Goal: Task Accomplishment & Management: Use online tool/utility

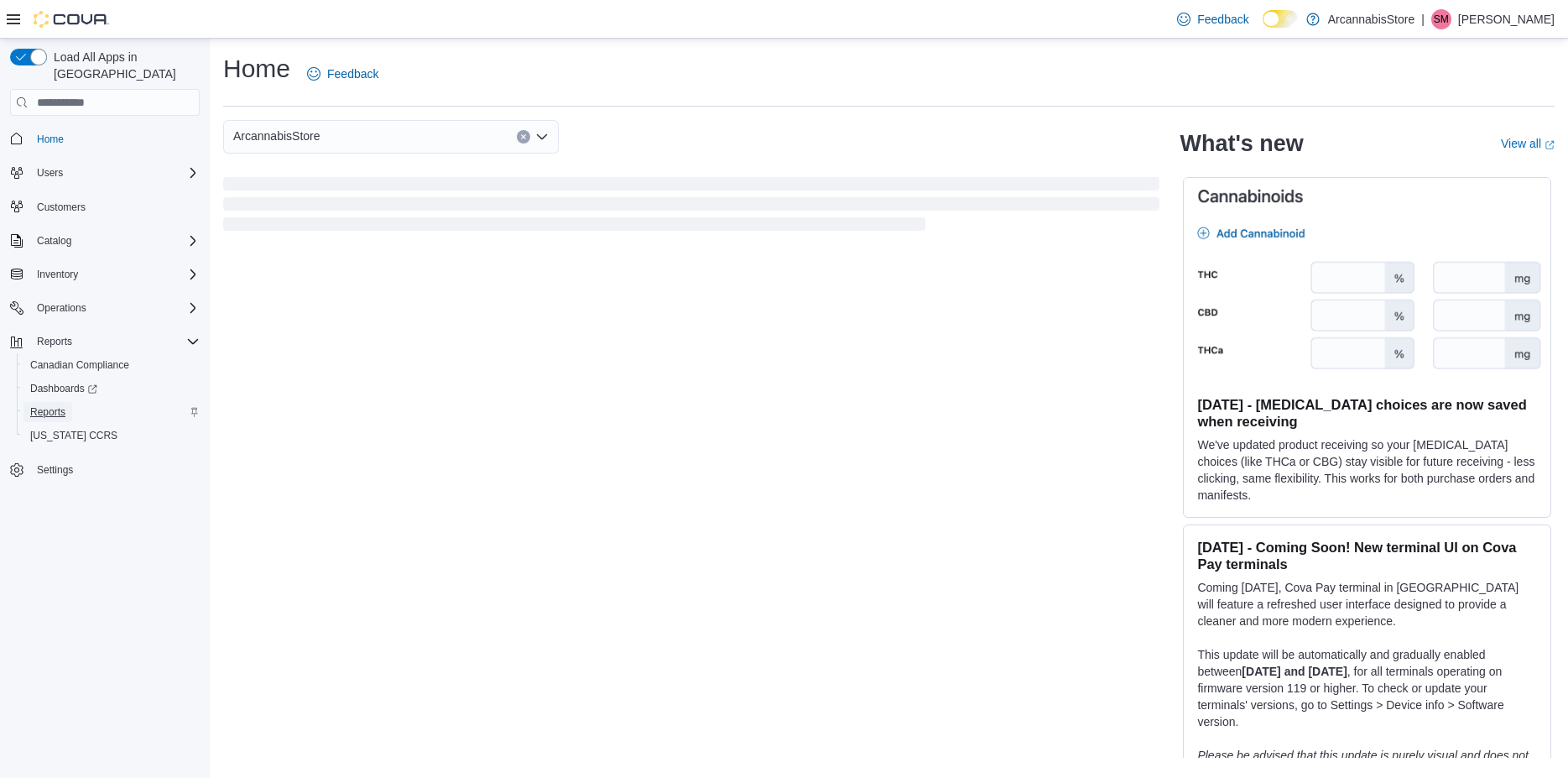
click at [50, 405] on span "Reports" at bounding box center [48, 412] width 35 height 14
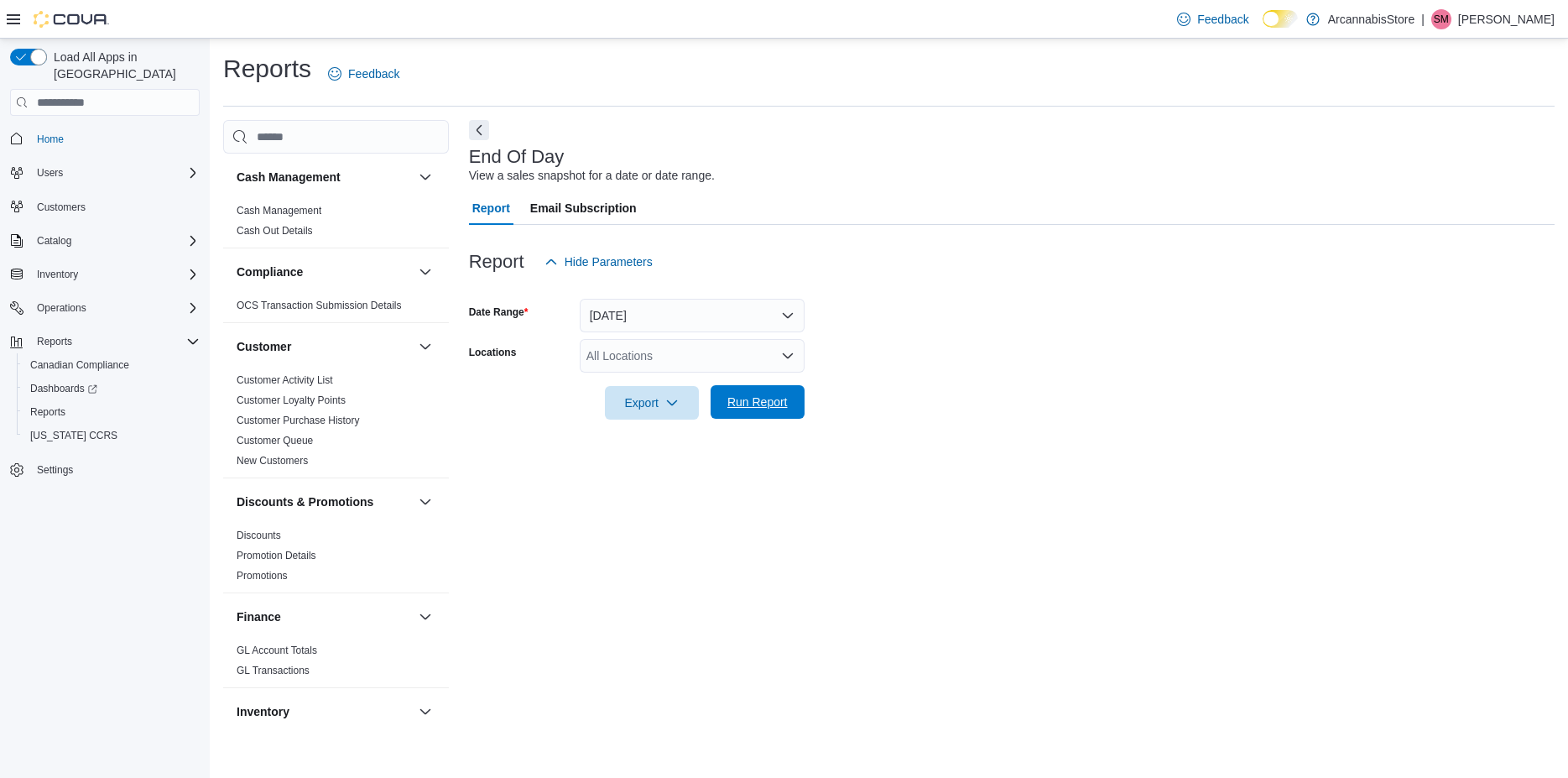
click at [767, 404] on span "Run Report" at bounding box center [757, 401] width 60 height 17
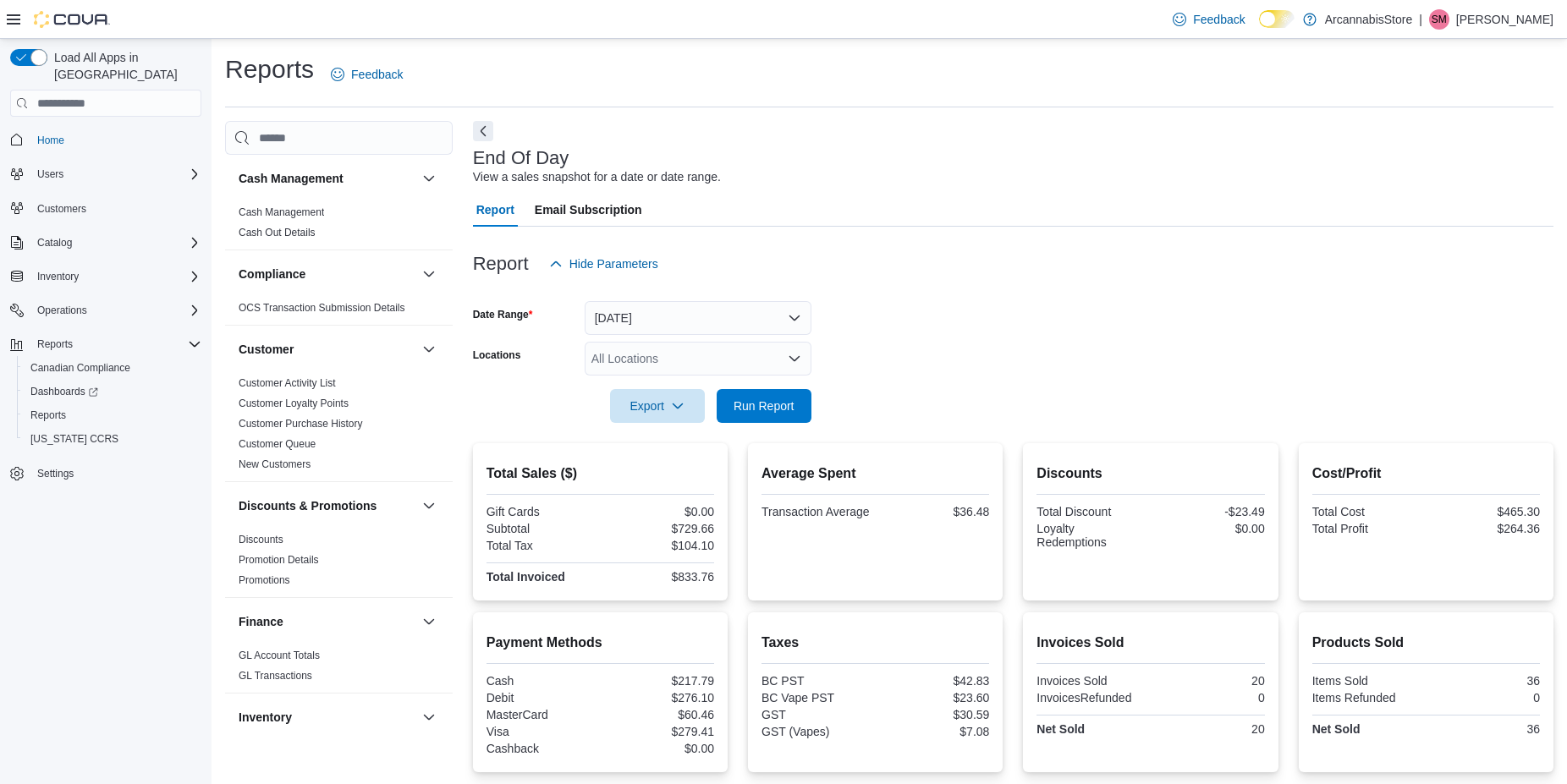
scroll to position [269, 0]
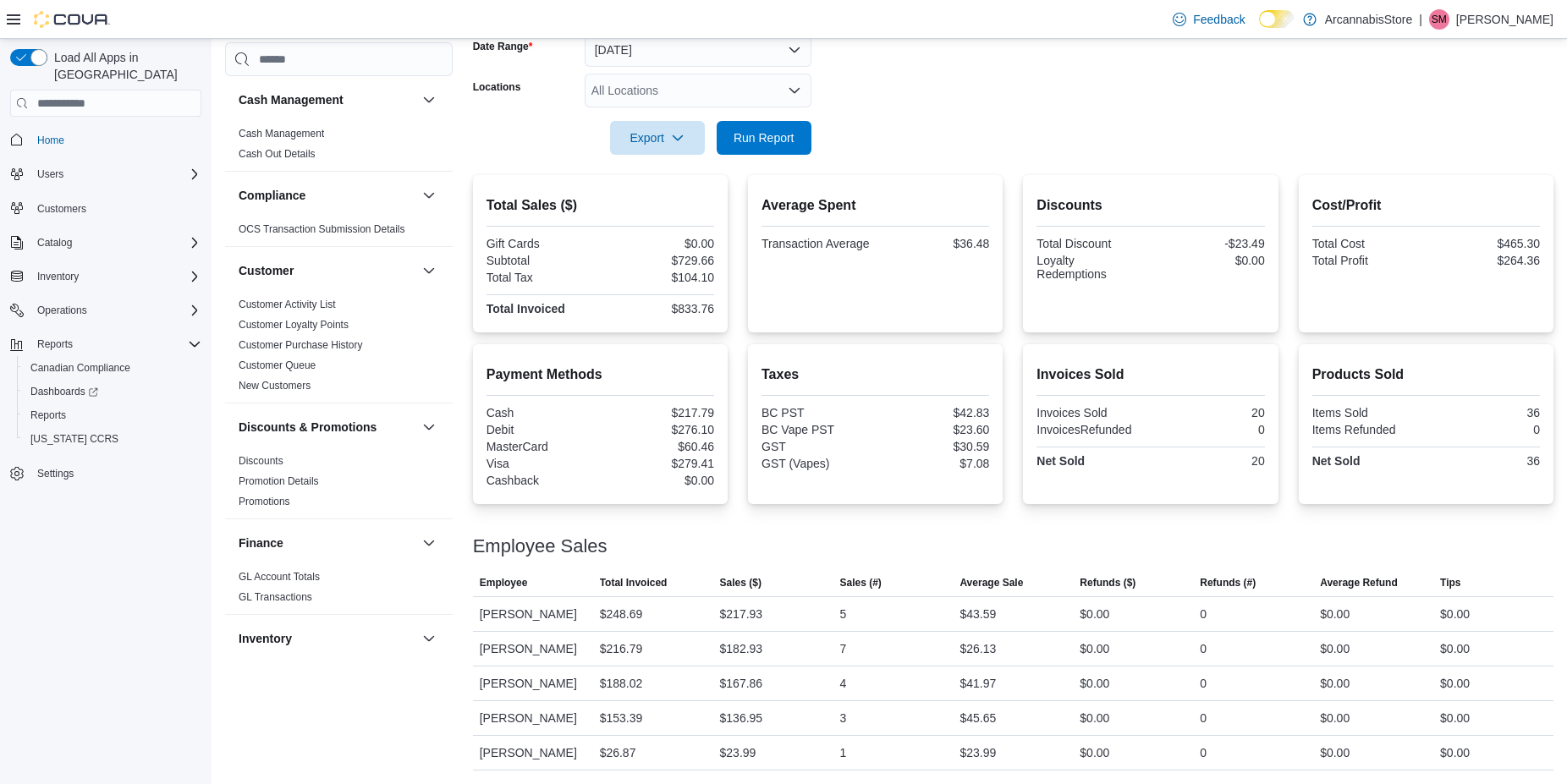
drag, startPoint x: 1304, startPoint y: 354, endPoint x: 1306, endPoint y: 580, distance: 226.0
